Goal: Register for event/course

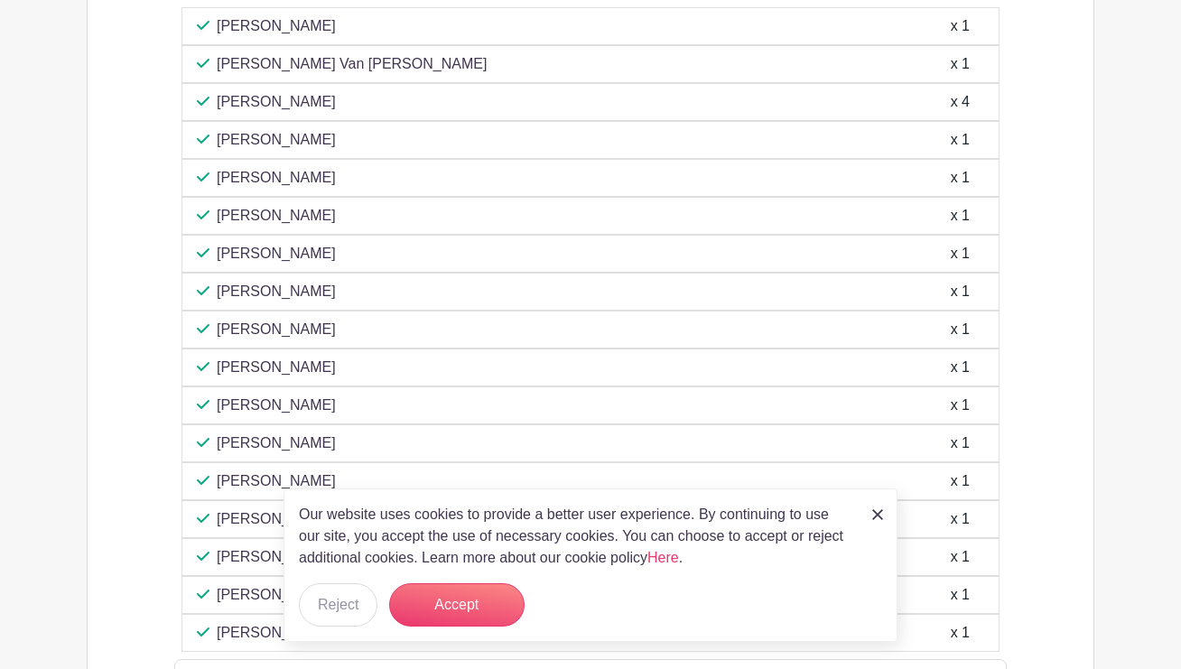
scroll to position [1264, 0]
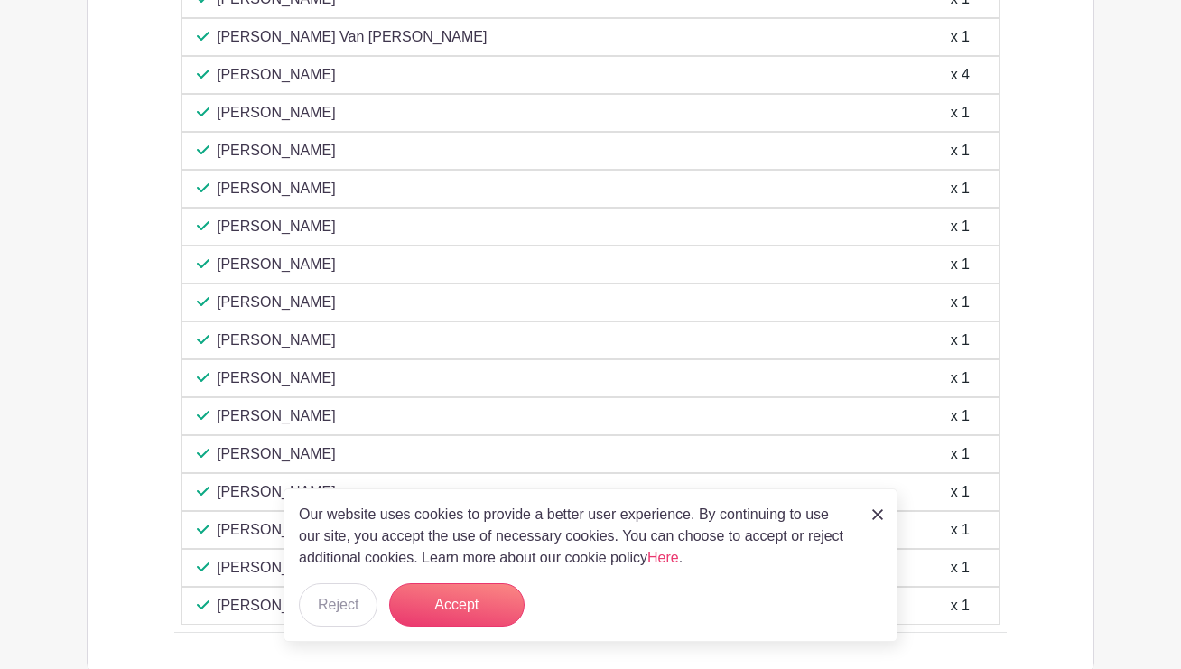
click at [881, 514] on img at bounding box center [877, 514] width 11 height 11
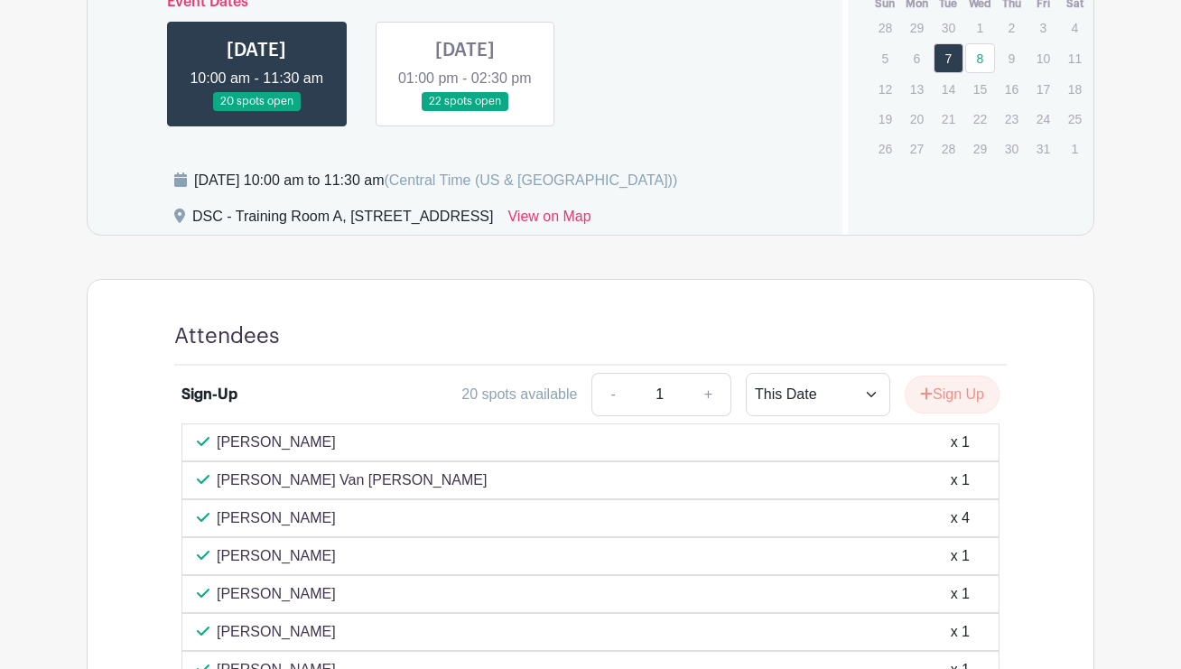
scroll to position [813, 0]
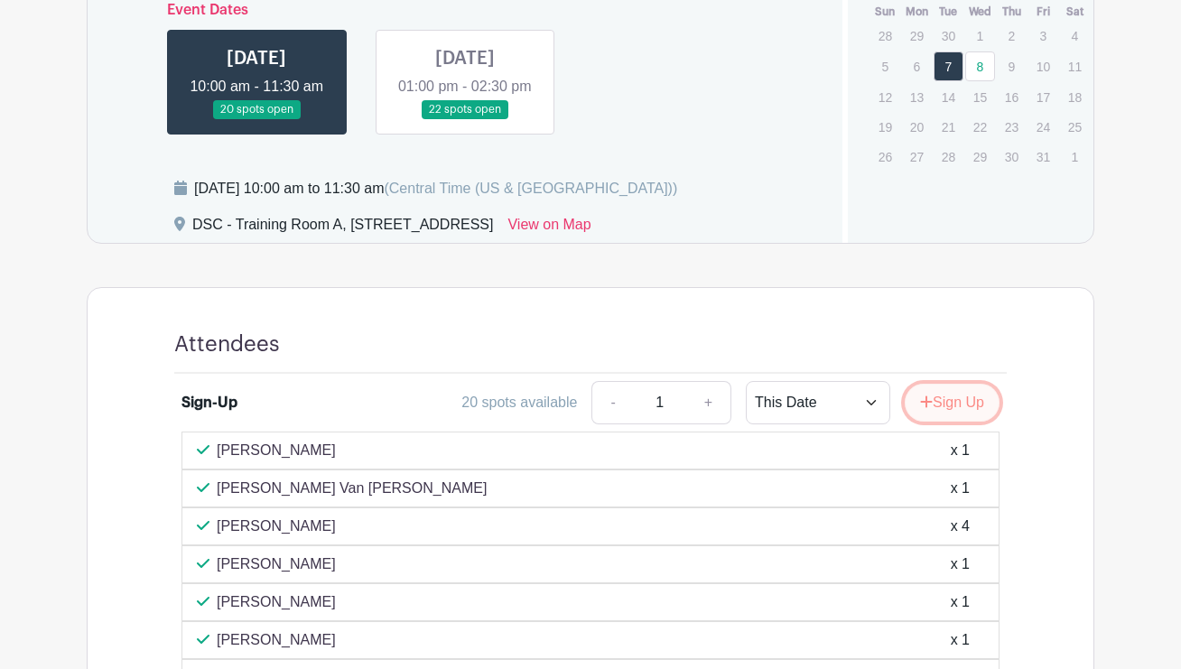
click at [965, 422] on button "Sign Up" at bounding box center [952, 403] width 95 height 38
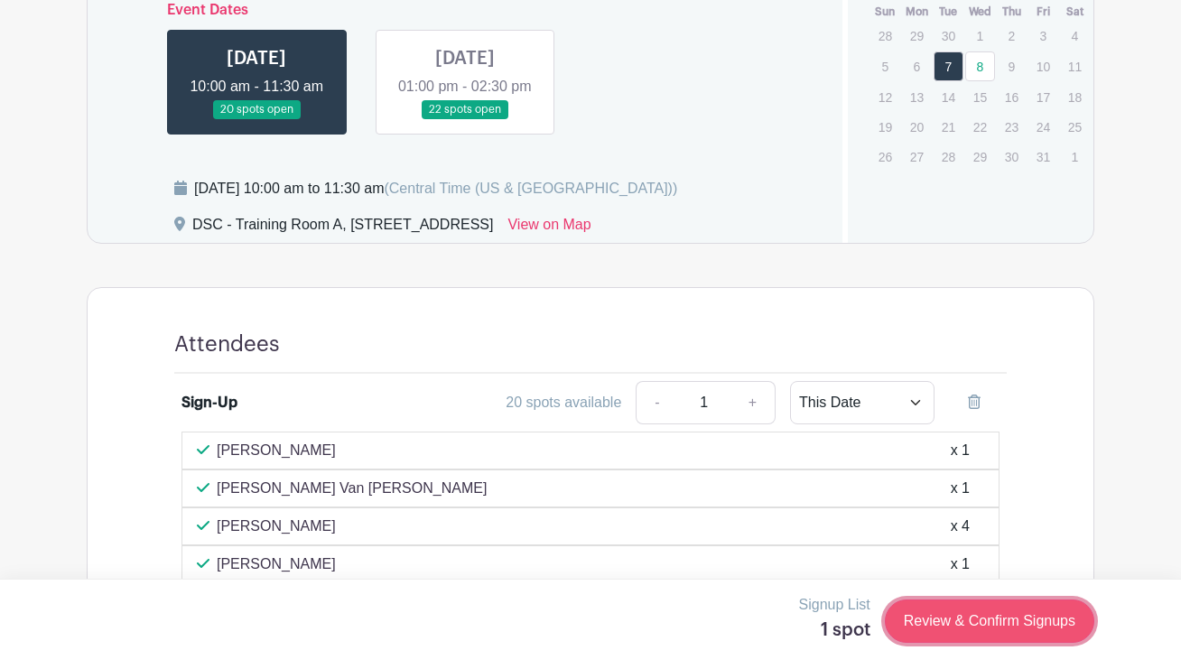
click at [984, 620] on link "Review & Confirm Signups" at bounding box center [990, 621] width 210 height 43
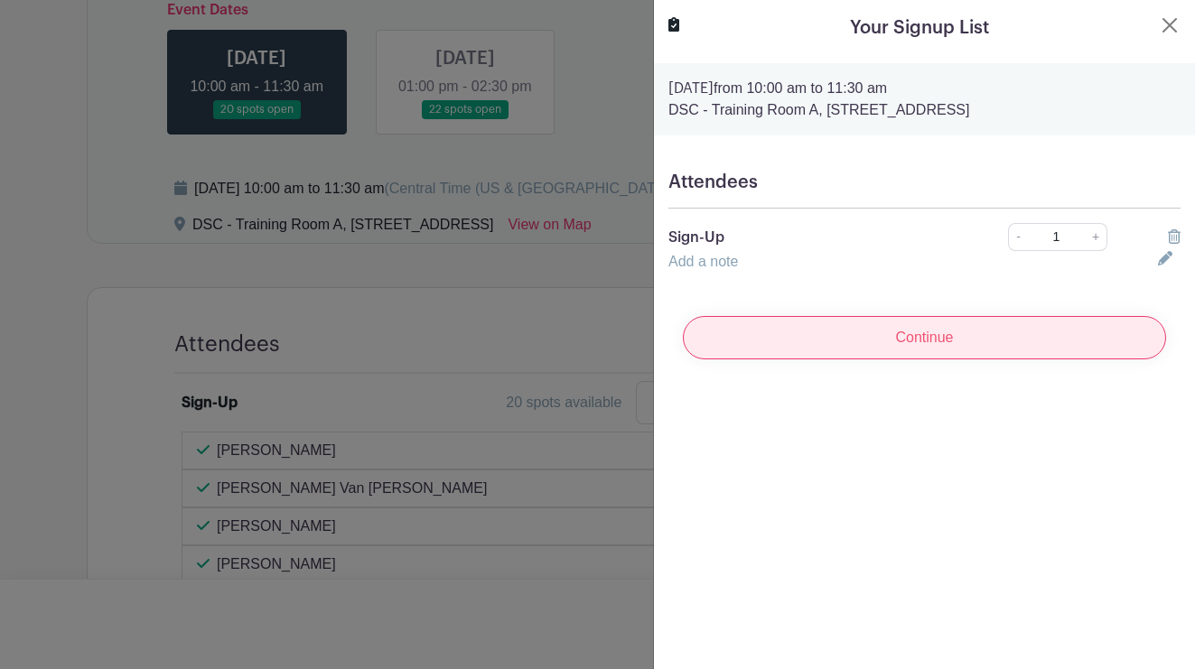
click at [925, 334] on input "Continue" at bounding box center [924, 337] width 483 height 43
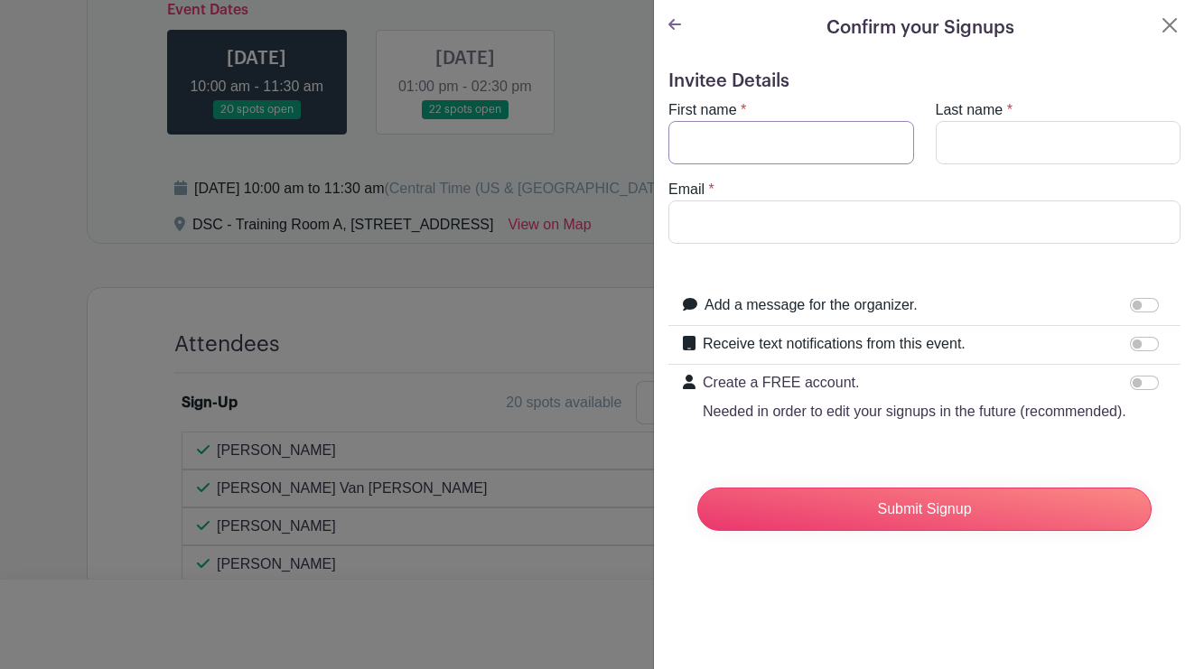
click at [769, 132] on input "First name" at bounding box center [791, 142] width 246 height 43
type input "[PERSON_NAME]"
type input "s"
type input "t"
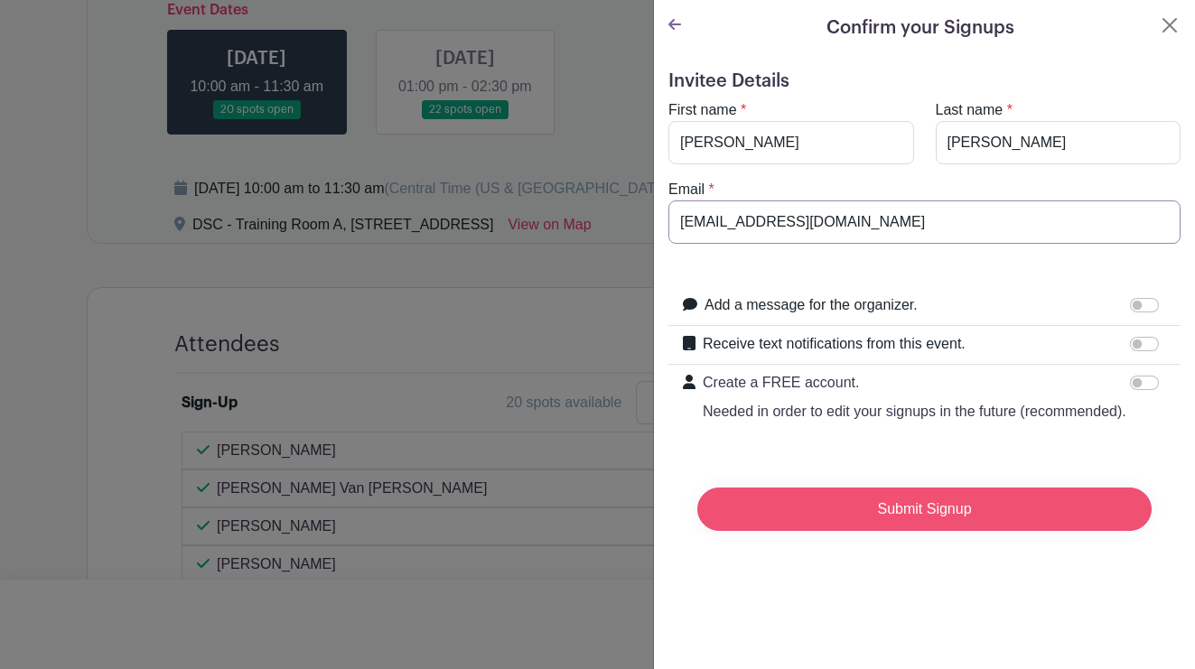
type input "[EMAIL_ADDRESS][DOMAIN_NAME]"
click at [997, 531] on input "Submit Signup" at bounding box center [924, 509] width 454 height 43
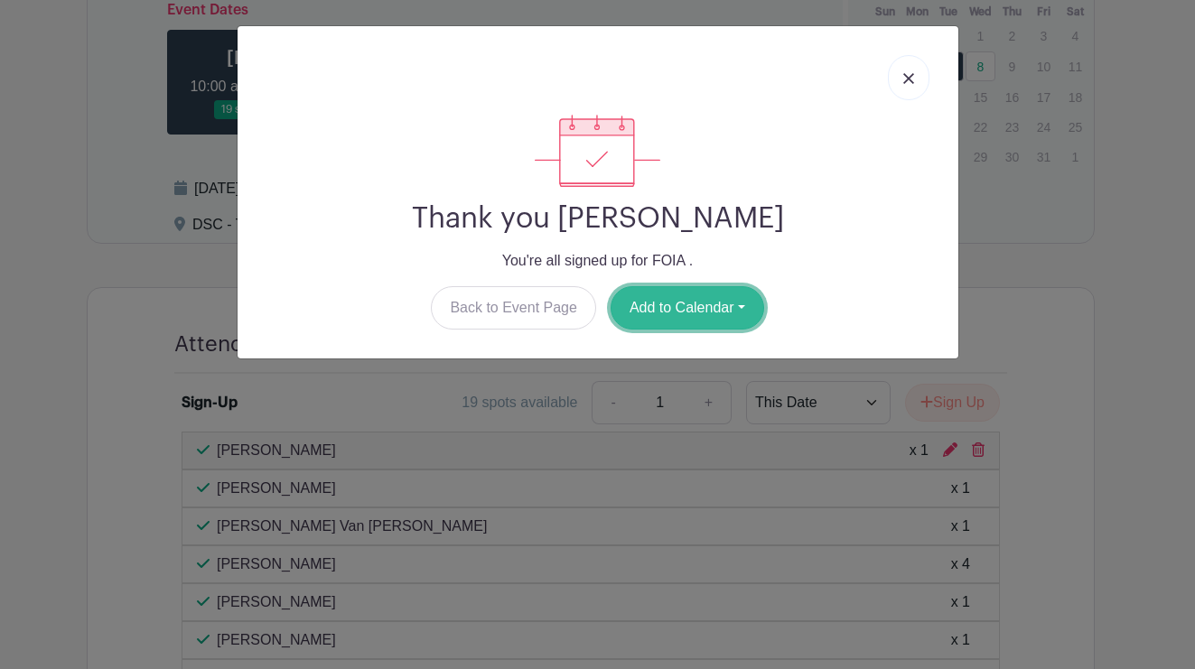
click at [649, 305] on button "Add to Calendar" at bounding box center [687, 307] width 154 height 43
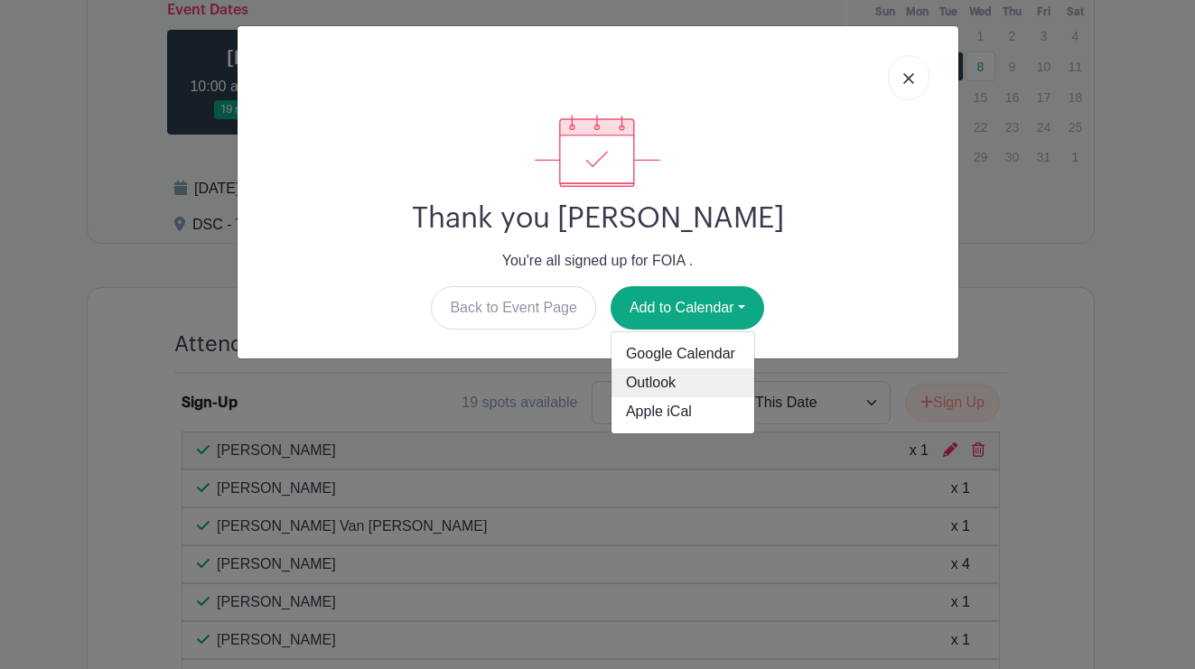
click at [669, 380] on link "Outlook" at bounding box center [682, 382] width 143 height 29
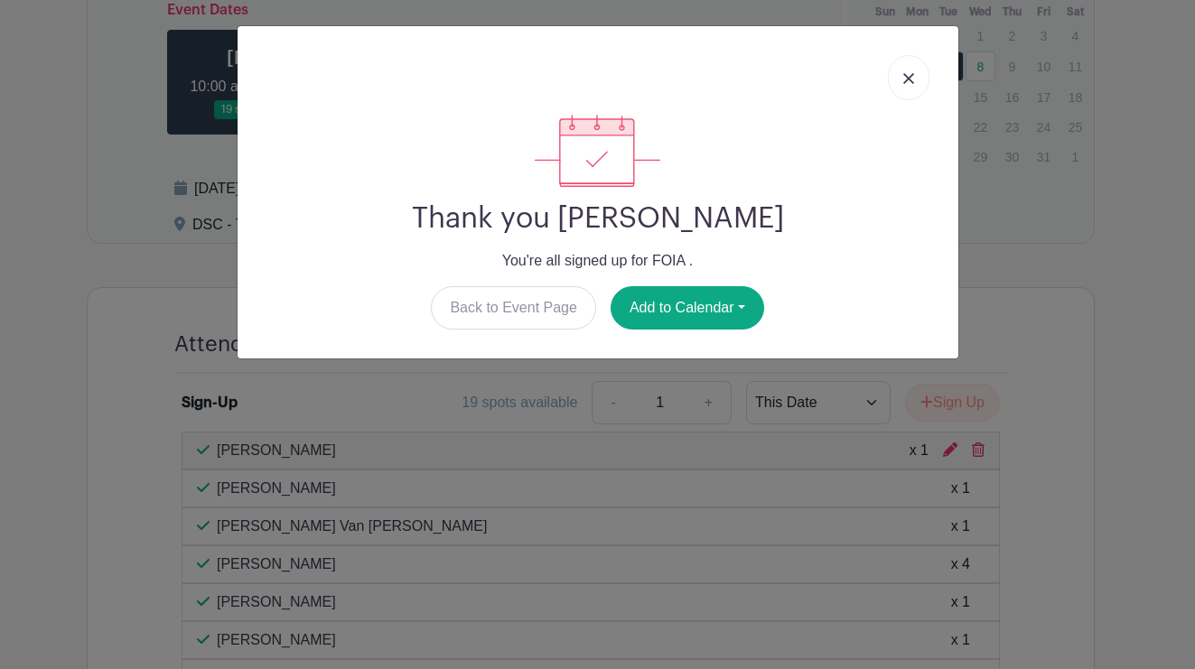
click at [1125, 274] on div "Thank you [PERSON_NAME] You're all signed up for FOIA . Back to Event Page Add …" at bounding box center [597, 334] width 1195 height 669
